Goal: Transaction & Acquisition: Purchase product/service

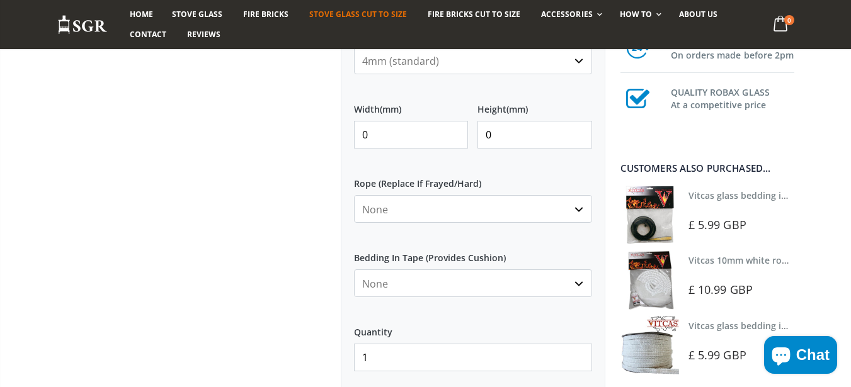
scroll to position [605, 0]
click at [421, 144] on input "0" at bounding box center [411, 135] width 115 height 28
type input "250"
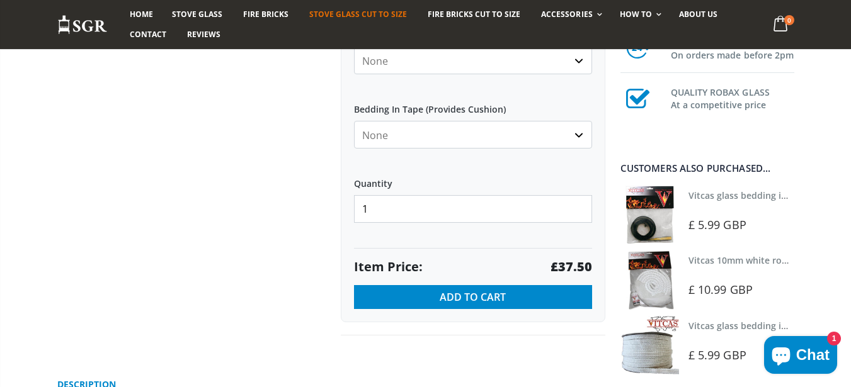
scroll to position [756, 0]
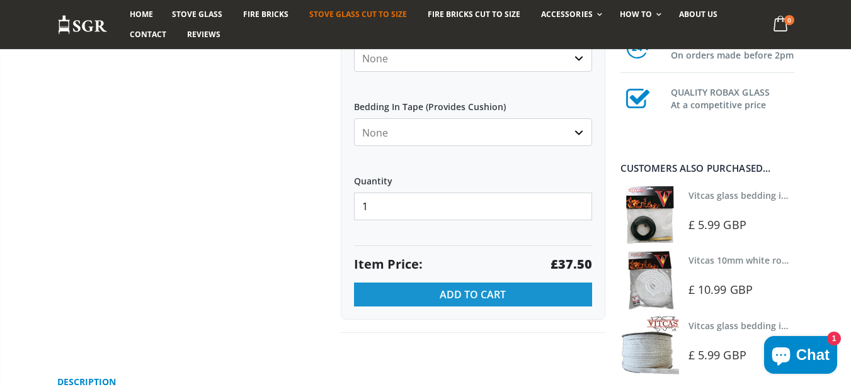
type input "250"
click at [447, 294] on span "Add to Cart" at bounding box center [473, 295] width 66 height 14
